Goal: Task Accomplishment & Management: Manage account settings

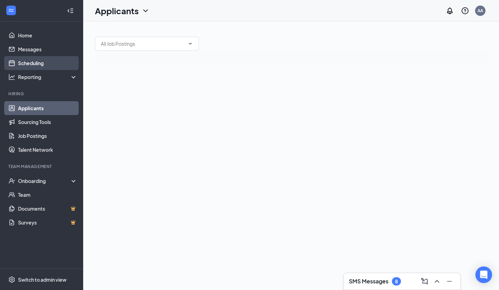
click at [40, 62] on link "Scheduling" at bounding box center [47, 63] width 59 height 14
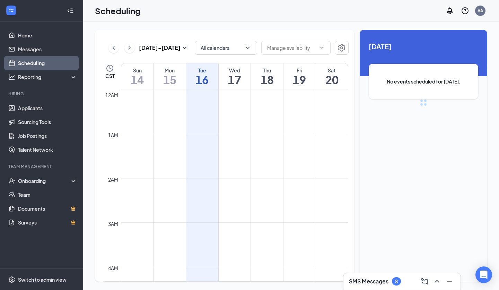
scroll to position [341, 0]
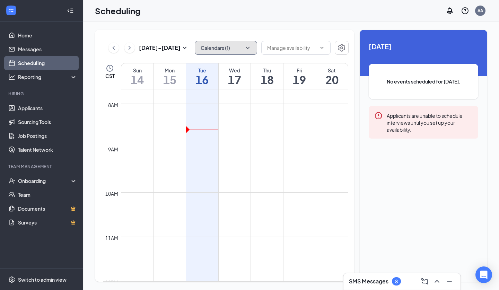
click at [221, 44] on button "Calendars (1)" at bounding box center [226, 48] width 62 height 14
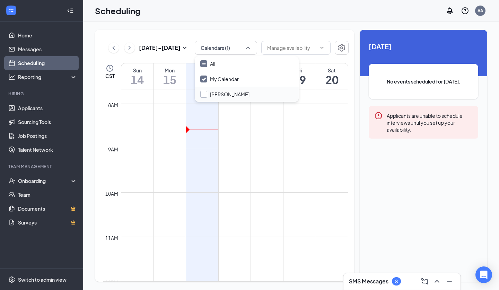
click at [205, 94] on input "[PERSON_NAME]" at bounding box center [224, 94] width 49 height 7
checkbox input "false"
checkbox input "true"
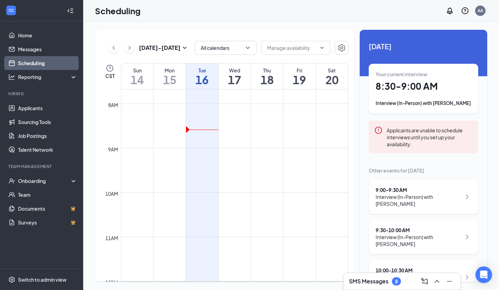
click at [236, 23] on div "[DATE] - [DATE] All calendars CST Sun 14 Mon 15 Tue 16 Wed 17 Thu 18 Fri 19 Sat…" at bounding box center [291, 156] width 416 height 269
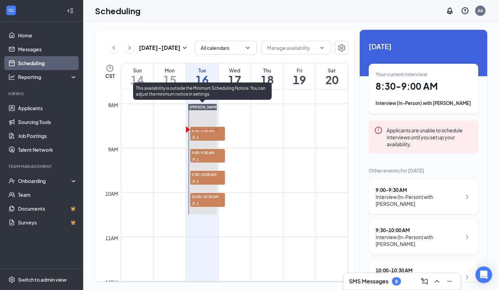
click at [211, 157] on div "1" at bounding box center [207, 159] width 35 height 7
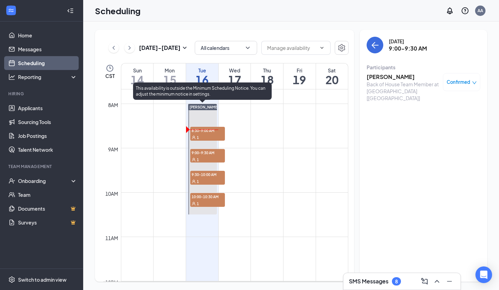
click at [212, 110] on div at bounding box center [202, 159] width 29 height 111
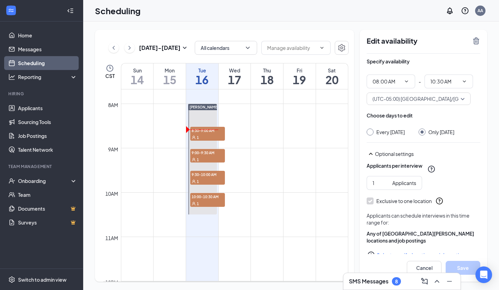
click at [205, 157] on div "1" at bounding box center [207, 159] width 35 height 7
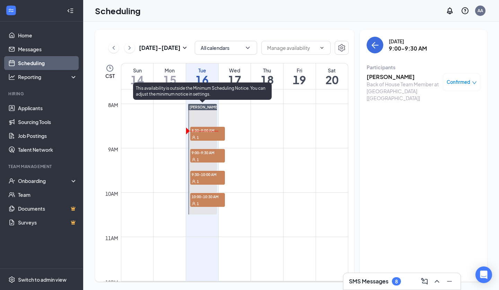
click at [215, 140] on div "1" at bounding box center [207, 137] width 35 height 7
click at [210, 158] on div "1" at bounding box center [207, 159] width 35 height 7
click at [208, 180] on div "1" at bounding box center [207, 181] width 35 height 7
click at [208, 198] on span "10:00-10:30 AM" at bounding box center [207, 196] width 35 height 7
click at [199, 133] on span "8:30-9:00 AM" at bounding box center [207, 130] width 35 height 7
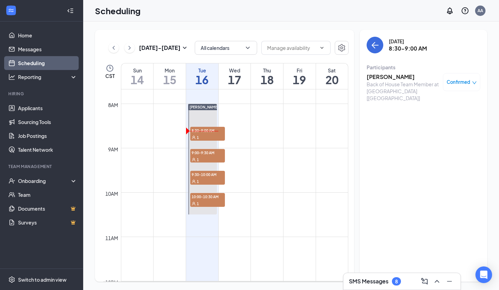
click at [384, 74] on h3 "[PERSON_NAME]" at bounding box center [403, 77] width 73 height 8
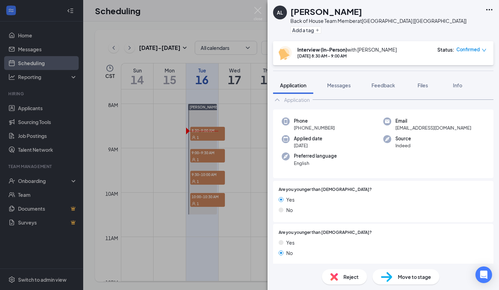
scroll to position [26, 0]
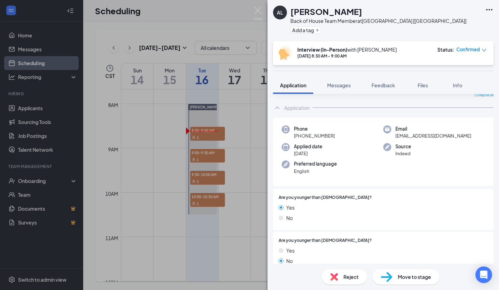
click at [209, 157] on div "AL [PERSON_NAME] Back of House Team Member at [GEOGRAPHIC_DATA] [[GEOGRAPHIC_DA…" at bounding box center [249, 145] width 499 height 290
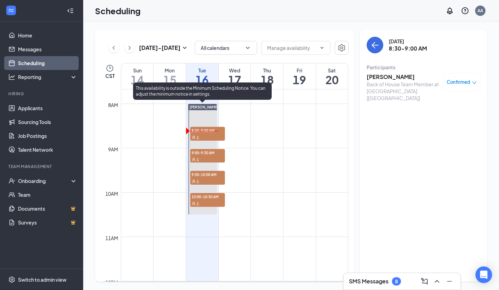
click at [210, 157] on div "1" at bounding box center [207, 159] width 35 height 7
click at [203, 181] on div "1" at bounding box center [207, 181] width 35 height 7
click at [208, 204] on div "1" at bounding box center [207, 203] width 35 height 7
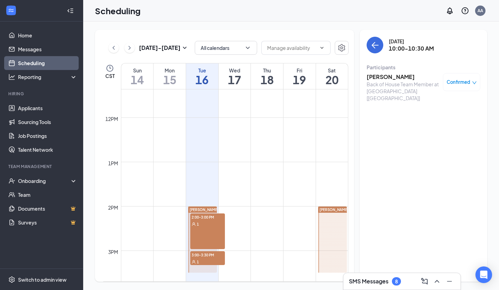
scroll to position [556, 0]
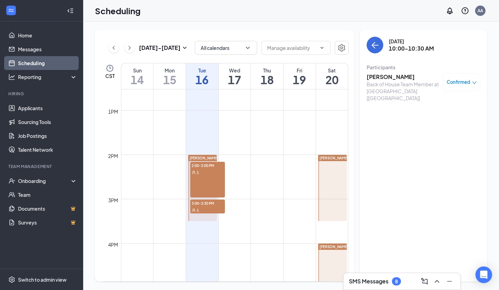
click at [211, 173] on div "1" at bounding box center [207, 172] width 35 height 7
click at [210, 208] on div "1" at bounding box center [207, 210] width 35 height 7
click at [205, 185] on div "2:00-3:00 PM 1" at bounding box center [207, 180] width 35 height 36
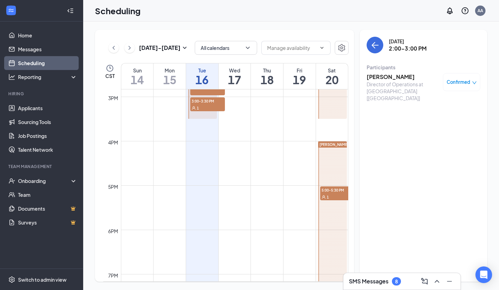
scroll to position [695, 0]
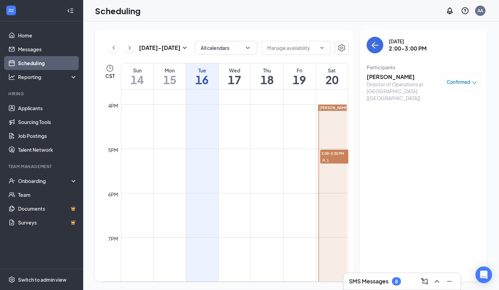
click at [335, 161] on div "1" at bounding box center [337, 160] width 35 height 7
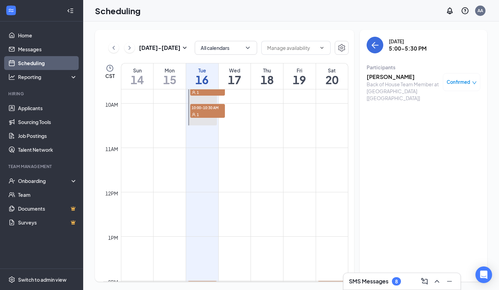
scroll to position [420, 0]
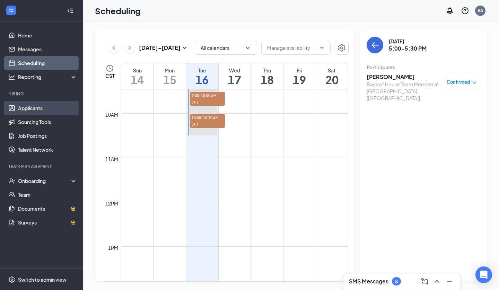
click at [34, 105] on link "Applicants" at bounding box center [47, 108] width 59 height 14
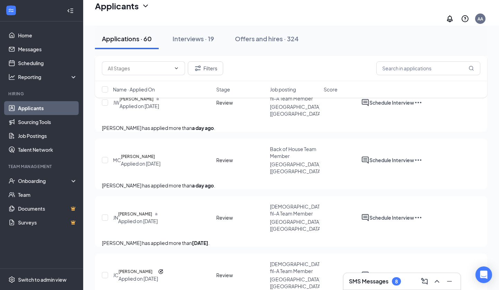
scroll to position [496, 0]
click at [369, 280] on h3 "SMS Messages" at bounding box center [369, 282] width 40 height 8
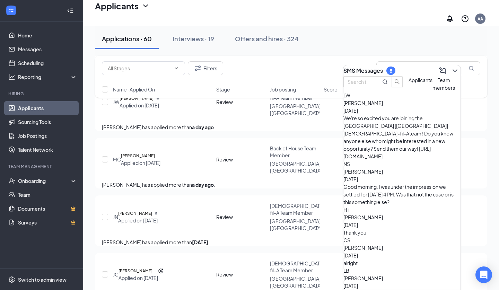
click at [392, 129] on div "We're so excited you are joining the [GEOGRAPHIC_DATA] [[GEOGRAPHIC_DATA]] [DEM…" at bounding box center [402, 137] width 117 height 46
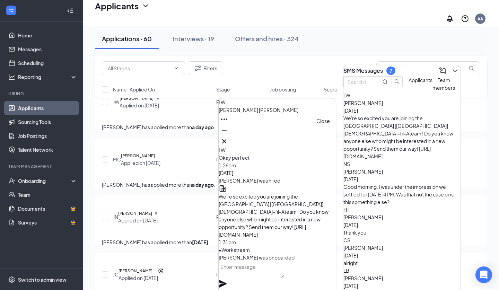
click at [229, 137] on icon "Cross" at bounding box center [224, 141] width 8 height 8
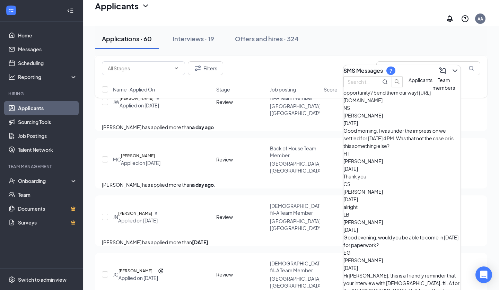
scroll to position [0, 0]
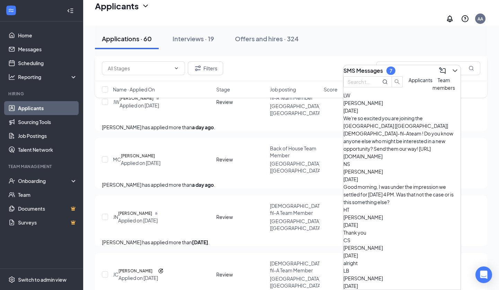
click at [409, 92] on button "Applicants" at bounding box center [421, 83] width 24 height 15
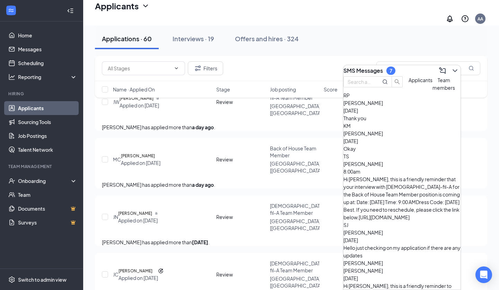
click at [393, 122] on div "Thank you" at bounding box center [402, 118] width 117 height 8
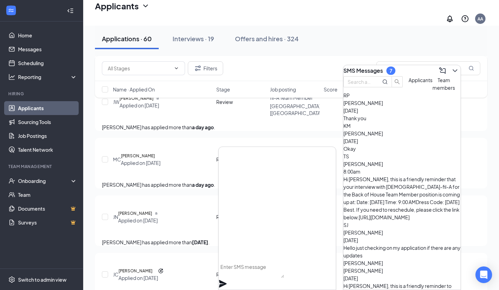
click at [393, 153] on div "Okay" at bounding box center [402, 149] width 117 height 8
click at [396, 176] on div "Hi [PERSON_NAME], this is a friendly reminder that your interview with [DEMOGRA…" at bounding box center [402, 199] width 117 height 46
click at [398, 244] on div "Hello just checking on my application if there are any updates" at bounding box center [402, 251] width 117 height 15
click at [396, 182] on div "TS [PERSON_NAME] 8:00am Hi [PERSON_NAME], this is a friendly reminder that your…" at bounding box center [402, 187] width 117 height 69
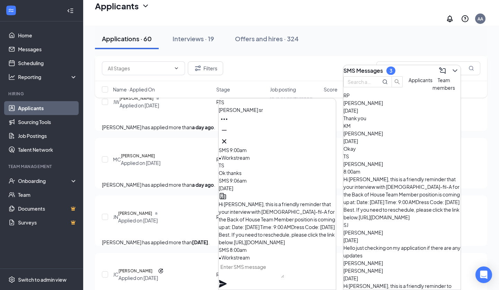
click at [400, 244] on div "Hello just checking on my application if there are any updates" at bounding box center [402, 251] width 117 height 15
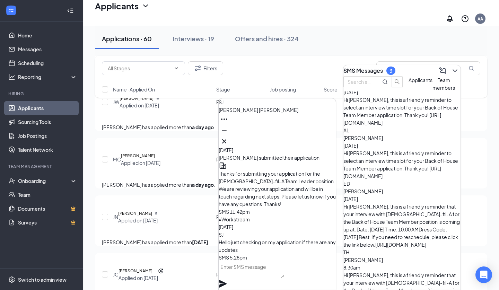
scroll to position [193, 0]
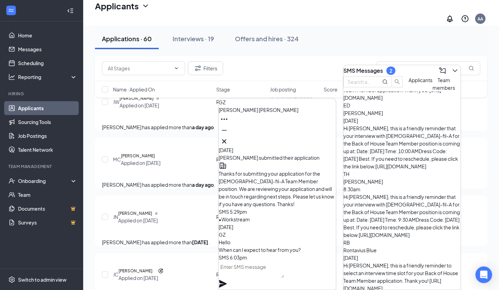
scroll to position [265, 0]
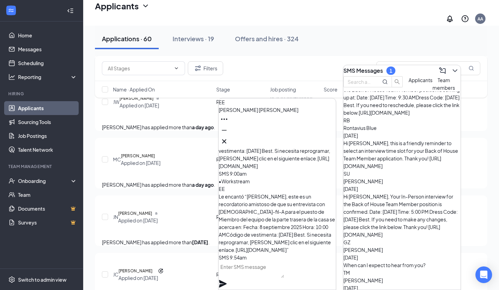
scroll to position [450, 0]
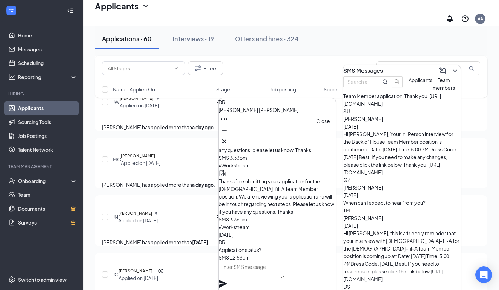
click at [226, 139] on icon "Cross" at bounding box center [224, 141] width 4 height 4
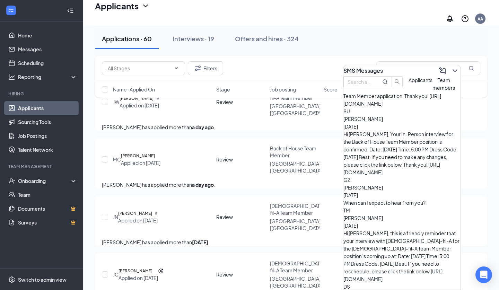
click at [451, 69] on icon "ChevronDown" at bounding box center [455, 71] width 8 height 8
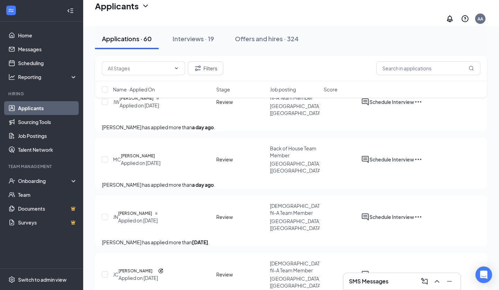
scroll to position [0, 0]
click at [420, 74] on input "text" at bounding box center [429, 68] width 104 height 14
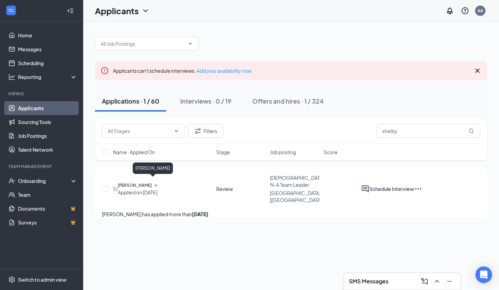
click at [152, 182] on h5 "[PERSON_NAME]" at bounding box center [135, 185] width 34 height 7
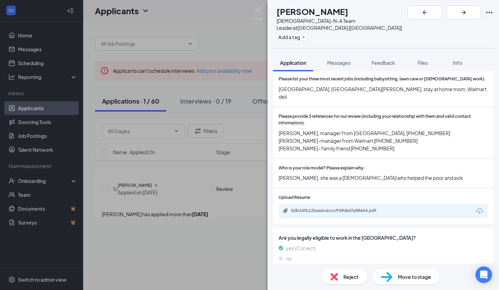
scroll to position [360, 0]
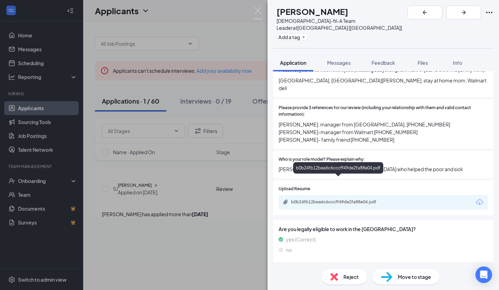
click at [343, 199] on div "b0b24fb12bea6c6cccff49de2fa88e04.pdf" at bounding box center [339, 202] width 97 height 6
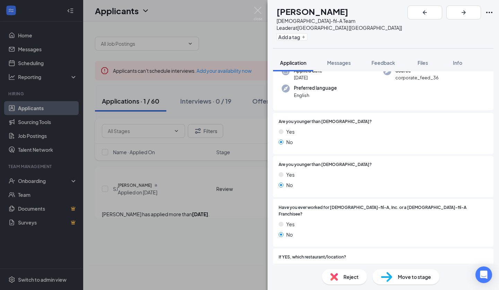
scroll to position [0, 0]
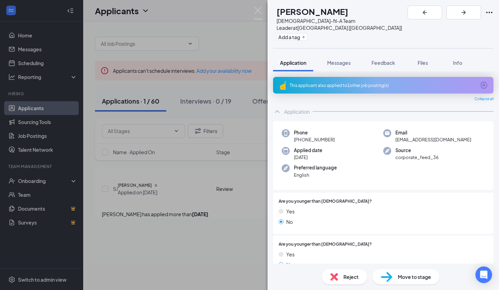
click at [242, 81] on div "[PERSON_NAME] [DEMOGRAPHIC_DATA]-fil-A Team Leader at [GEOGRAPHIC_DATA] [[GEOGR…" at bounding box center [249, 145] width 499 height 290
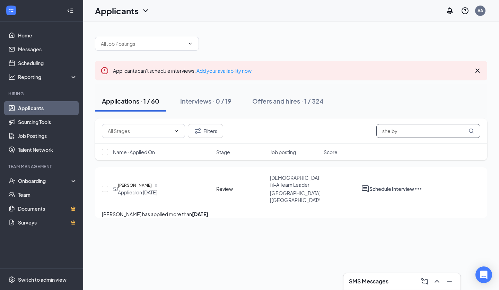
click at [427, 130] on input "shelby" at bounding box center [429, 131] width 104 height 14
type input "gabrie"
click at [150, 185] on h5 "[PERSON_NAME]" at bounding box center [137, 185] width 34 height 7
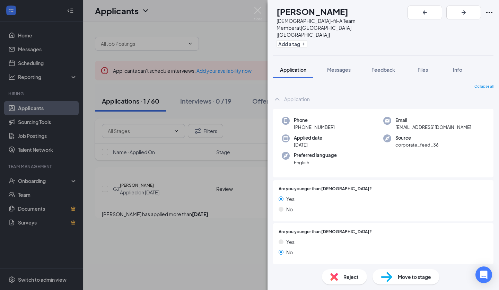
click at [401, 288] on div "Reject Move to stage" at bounding box center [384, 277] width 232 height 26
click at [401, 283] on div "Move to stage" at bounding box center [406, 277] width 67 height 15
type input "Interview (In-Person) (next stage)"
click at [260, 12] on img at bounding box center [258, 14] width 9 height 14
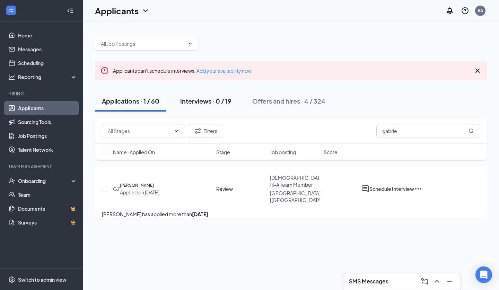
click at [207, 103] on div "Interviews · 0 / 19" at bounding box center [205, 101] width 51 height 9
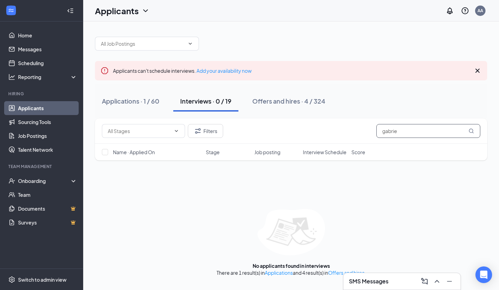
click at [402, 131] on input "gabrie" at bounding box center [429, 131] width 104 height 14
click at [379, 112] on div "Applications · 1 / 60 Interviews · 0 / 19 Offers and hires · 4 / 324" at bounding box center [291, 101] width 393 height 35
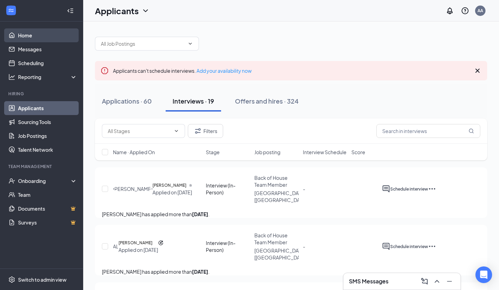
click at [44, 36] on link "Home" at bounding box center [47, 35] width 59 height 14
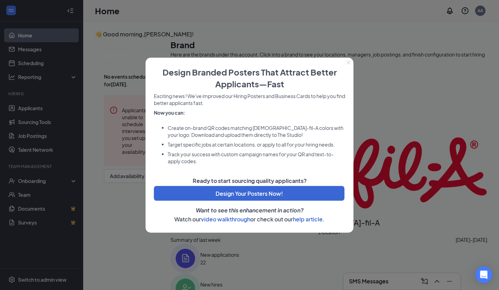
click at [408, 124] on div at bounding box center [249, 145] width 499 height 290
